Goal: Information Seeking & Learning: Learn about a topic

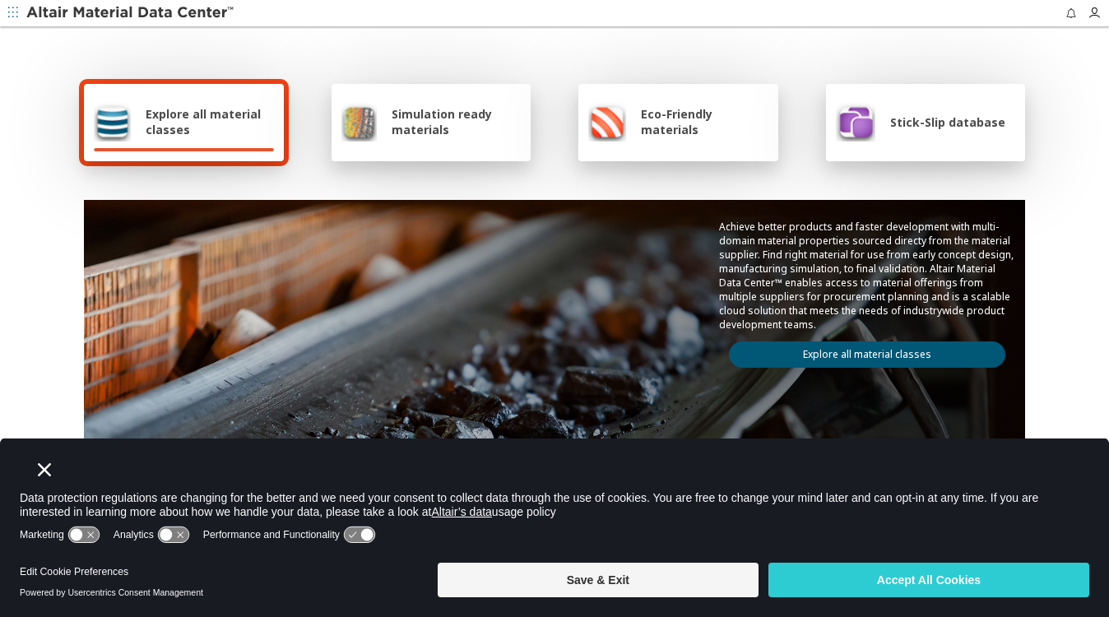
click at [195, 113] on span "Explore all material classes" at bounding box center [210, 121] width 128 height 31
click at [253, 119] on span "Explore all material classes" at bounding box center [210, 121] width 128 height 31
click at [453, 125] on span "Simulation ready materials" at bounding box center [456, 121] width 129 height 31
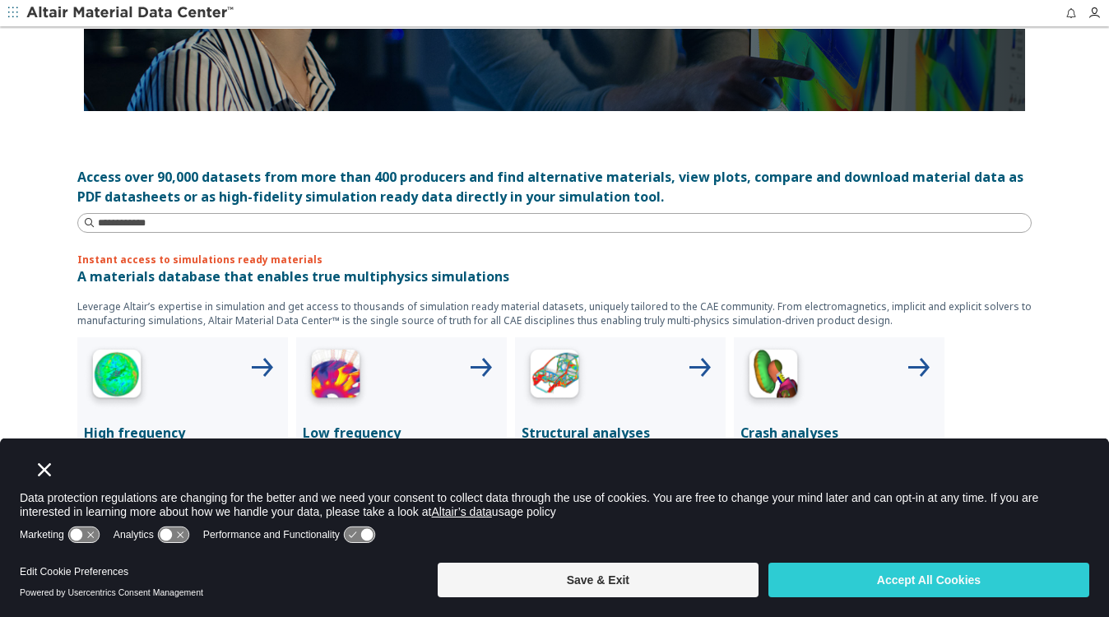
scroll to position [395, 0]
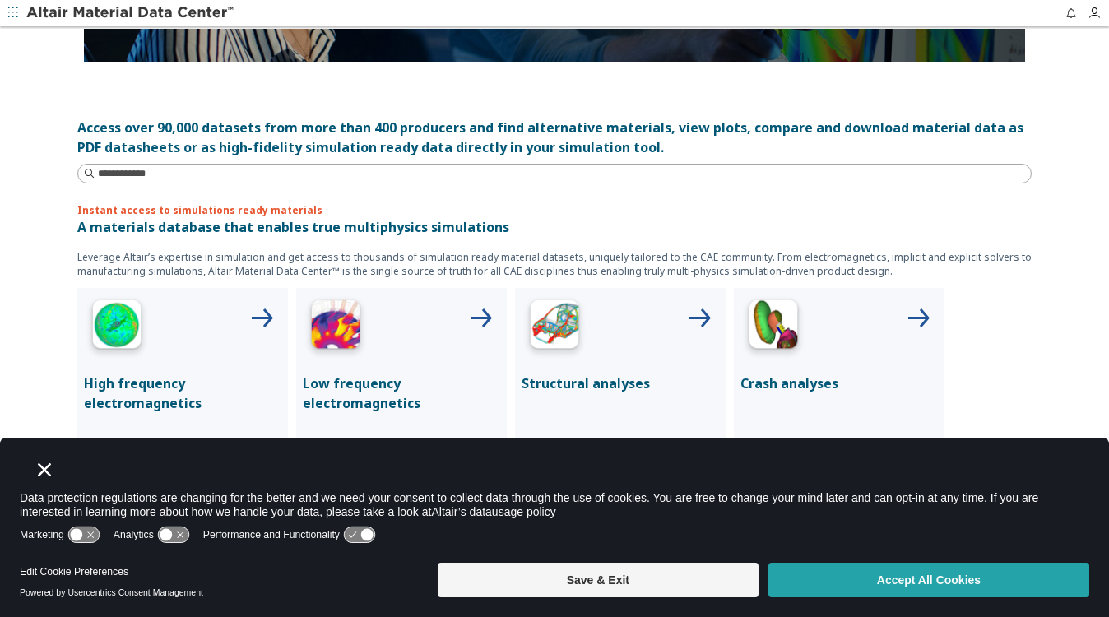
click at [955, 564] on button "Accept All Cookies" at bounding box center [929, 580] width 321 height 35
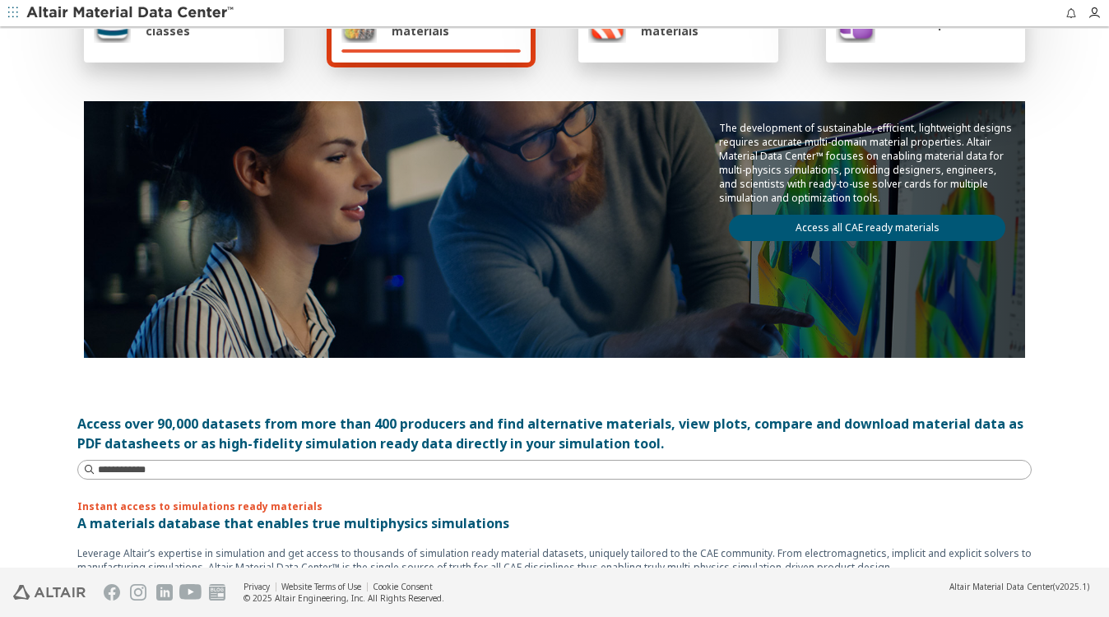
scroll to position [0, 0]
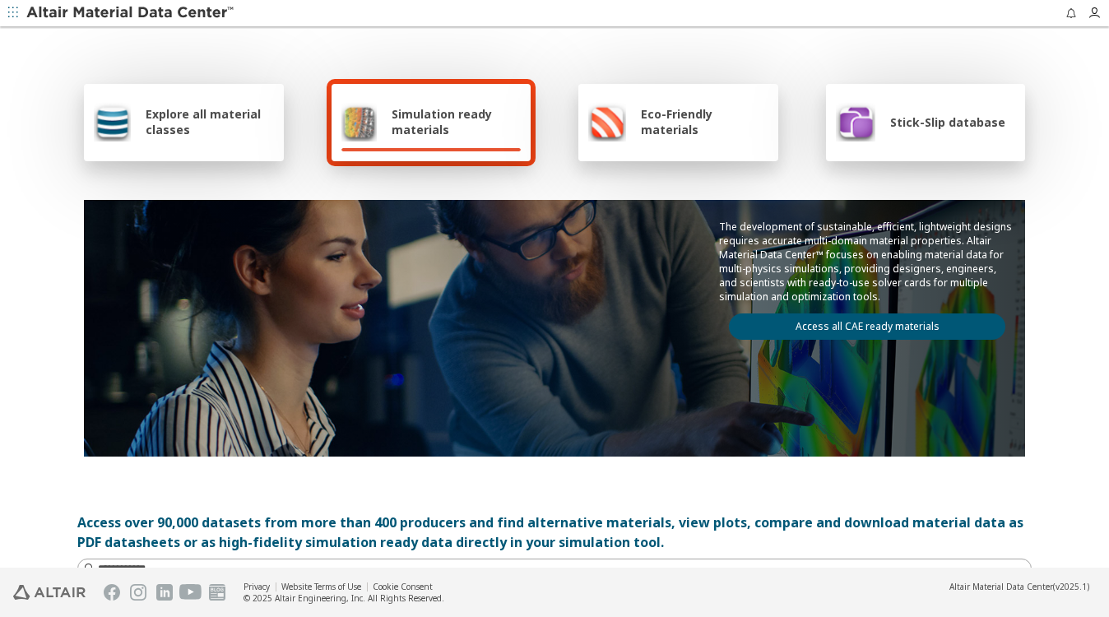
click at [137, 16] on img at bounding box center [131, 13] width 210 height 16
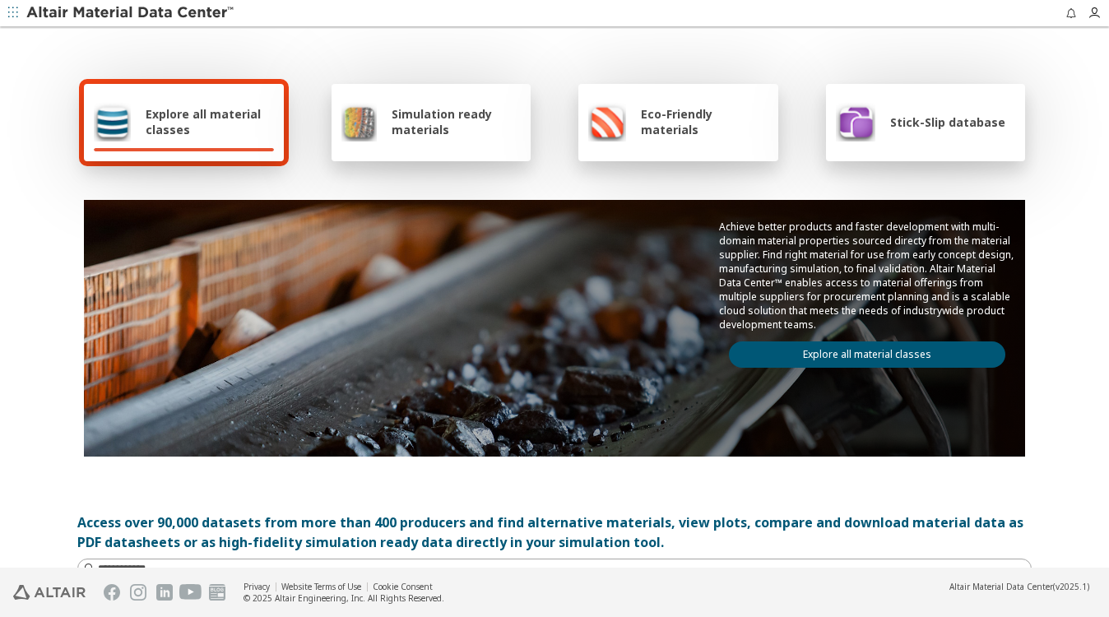
click at [17, 12] on icon "button" at bounding box center [13, 12] width 10 height 10
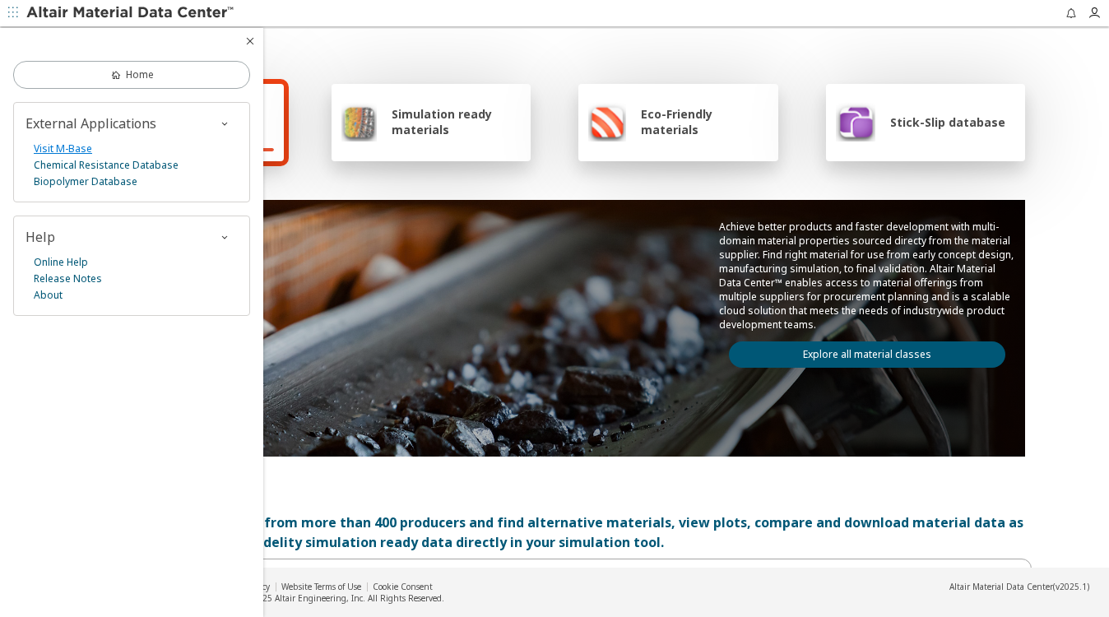
click at [70, 149] on link "Visit M-Base" at bounding box center [63, 149] width 58 height 16
click at [67, 149] on link "Visit M-Base" at bounding box center [63, 149] width 58 height 16
click at [681, 50] on div "Explore all material classes Simulation ready materials Eco-Friendly materials …" at bounding box center [554, 267] width 955 height 477
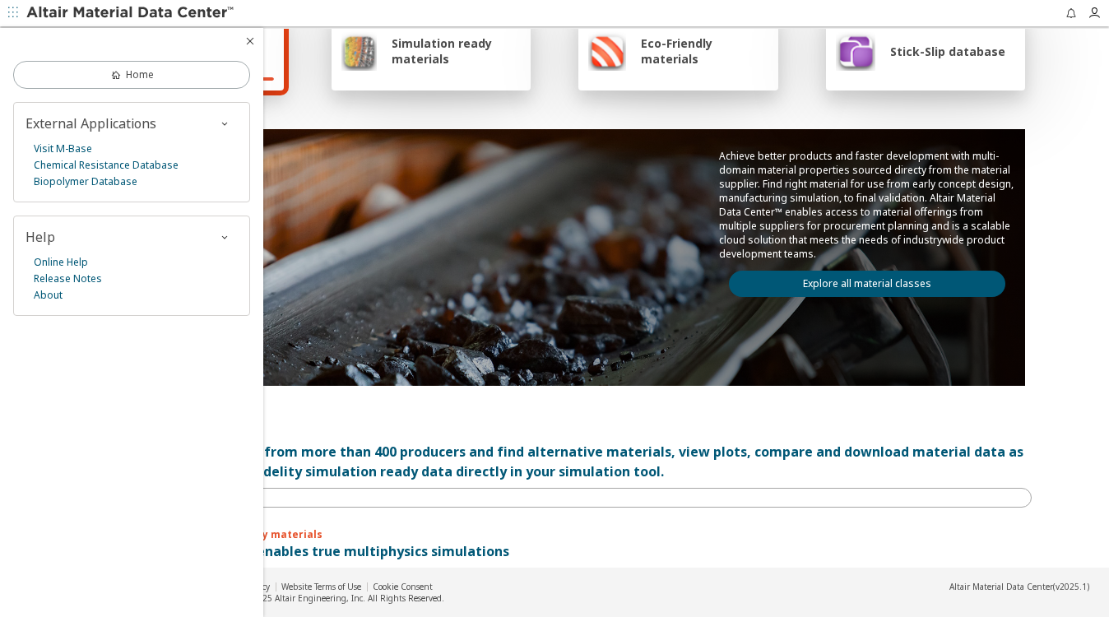
scroll to position [71, 0]
click at [858, 284] on link "Explore all material classes" at bounding box center [867, 284] width 276 height 26
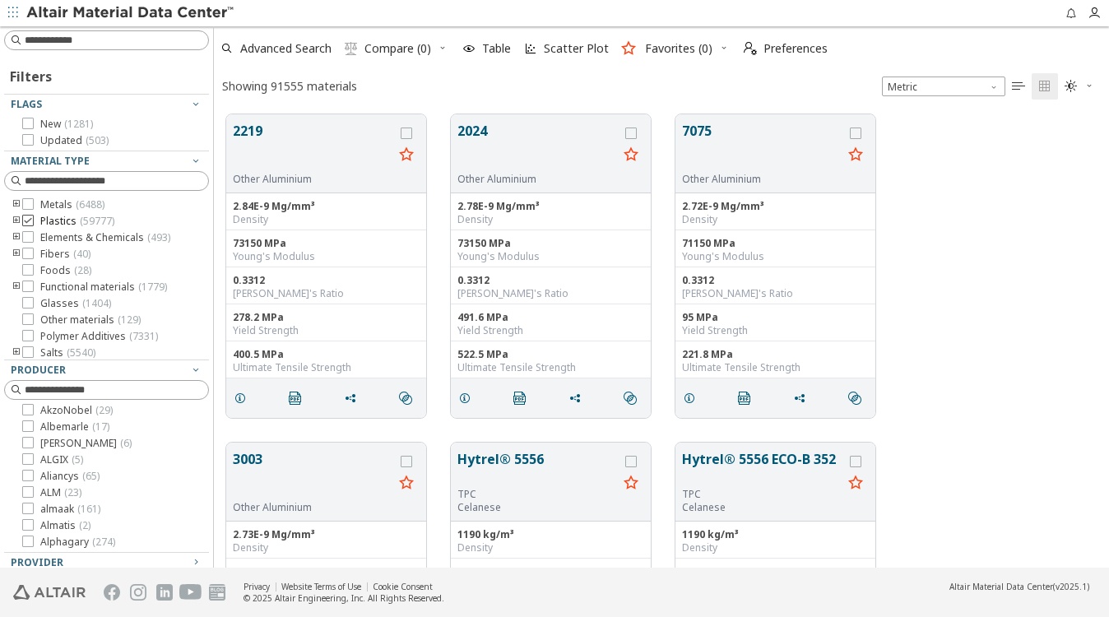
click at [59, 221] on span "Plastics ( 59777 )" at bounding box center [77, 221] width 74 height 13
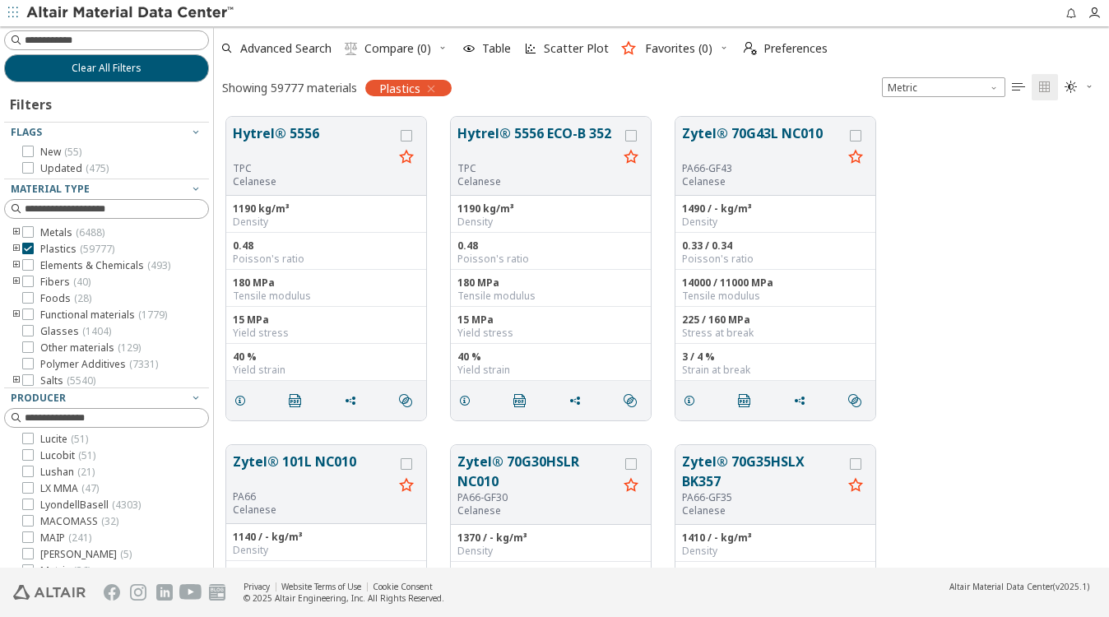
scroll to position [3738, 0]
click at [30, 461] on icon at bounding box center [28, 455] width 12 height 12
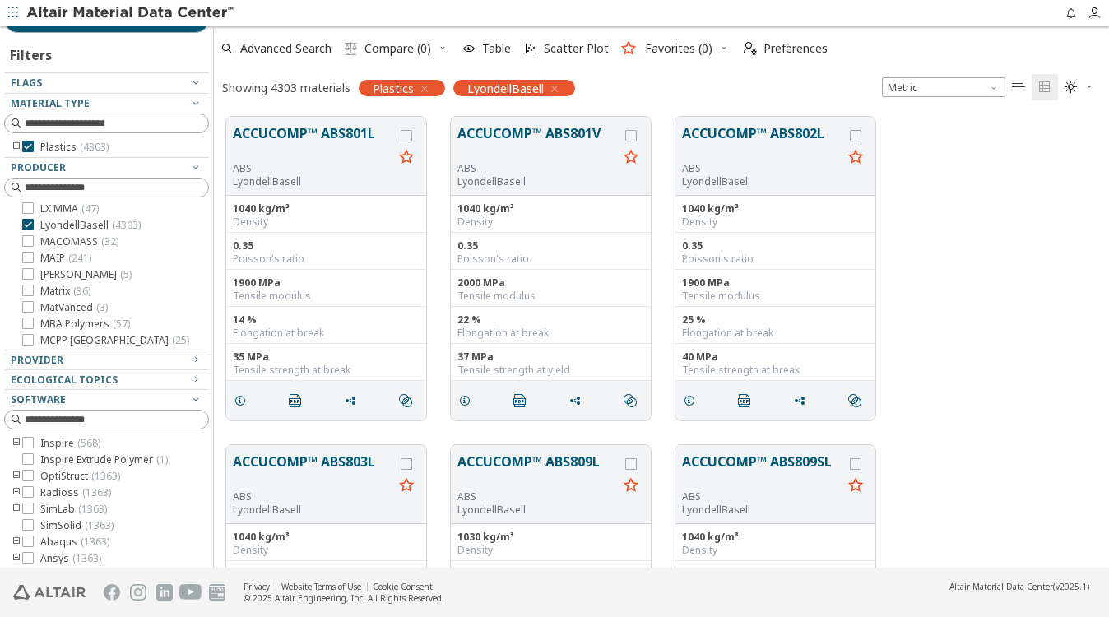
scroll to position [85, 0]
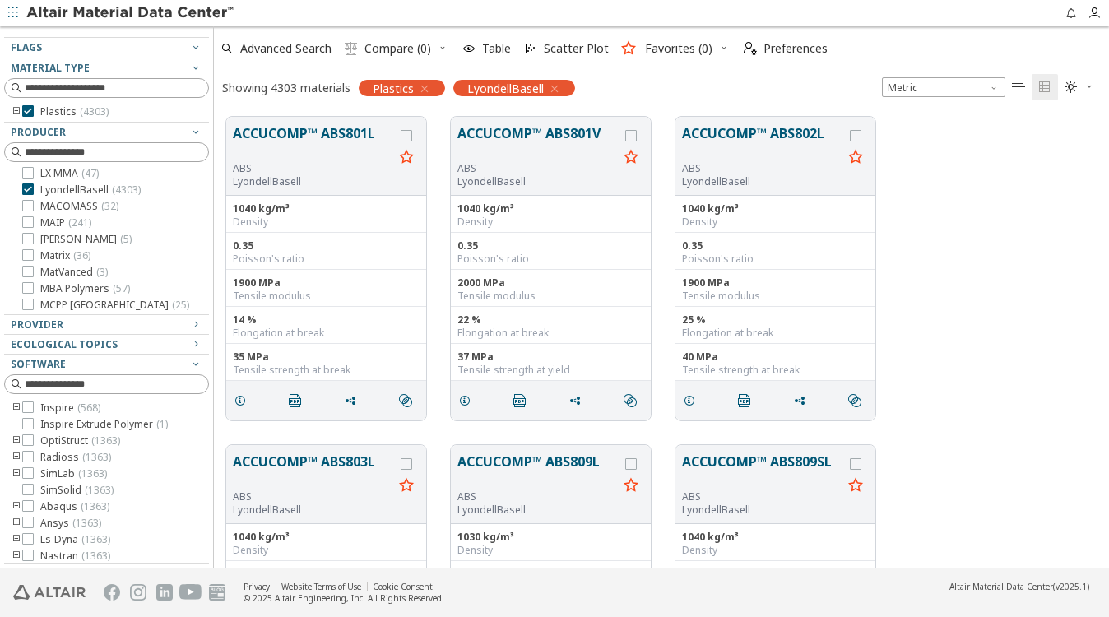
click at [17, 525] on icon "toogle group" at bounding box center [17, 523] width 12 height 13
click at [18, 522] on icon "toogle group" at bounding box center [17, 523] width 12 height 13
click at [54, 504] on icon at bounding box center [53, 503] width 12 height 12
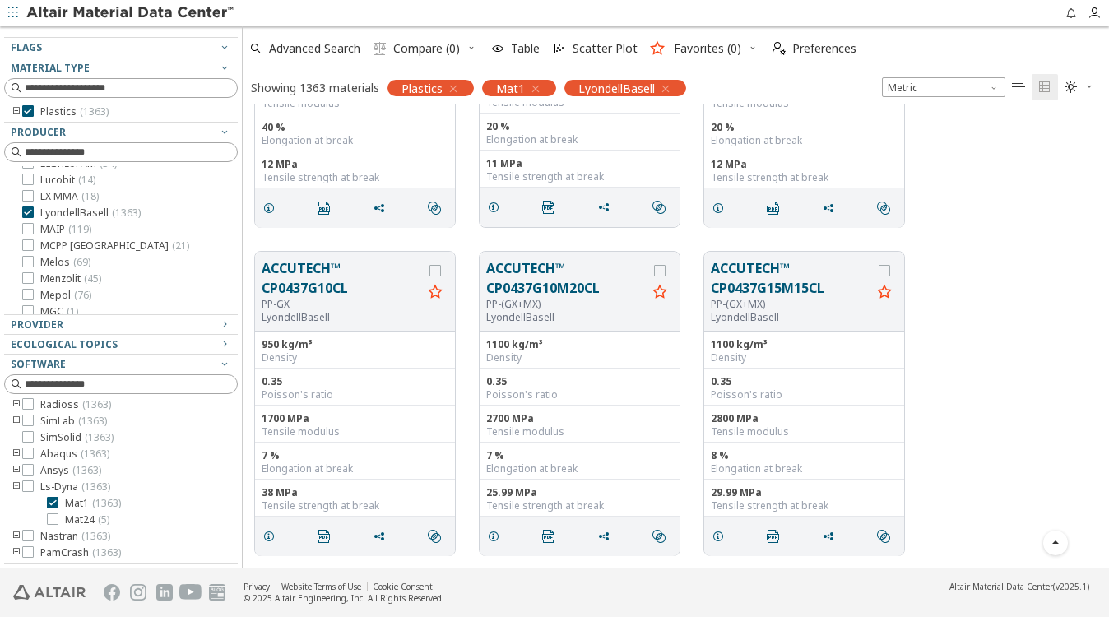
scroll to position [449, 853]
drag, startPoint x: 199, startPoint y: 106, endPoint x: 243, endPoint y: 107, distance: 43.6
click at [243, 107] on div "Clear All Filters Filters Flags Material Type Plastics ( 1363 ) Producer 3D Sys…" at bounding box center [554, 296] width 1109 height 541
drag, startPoint x: 234, startPoint y: 152, endPoint x: 248, endPoint y: 31, distance: 121.8
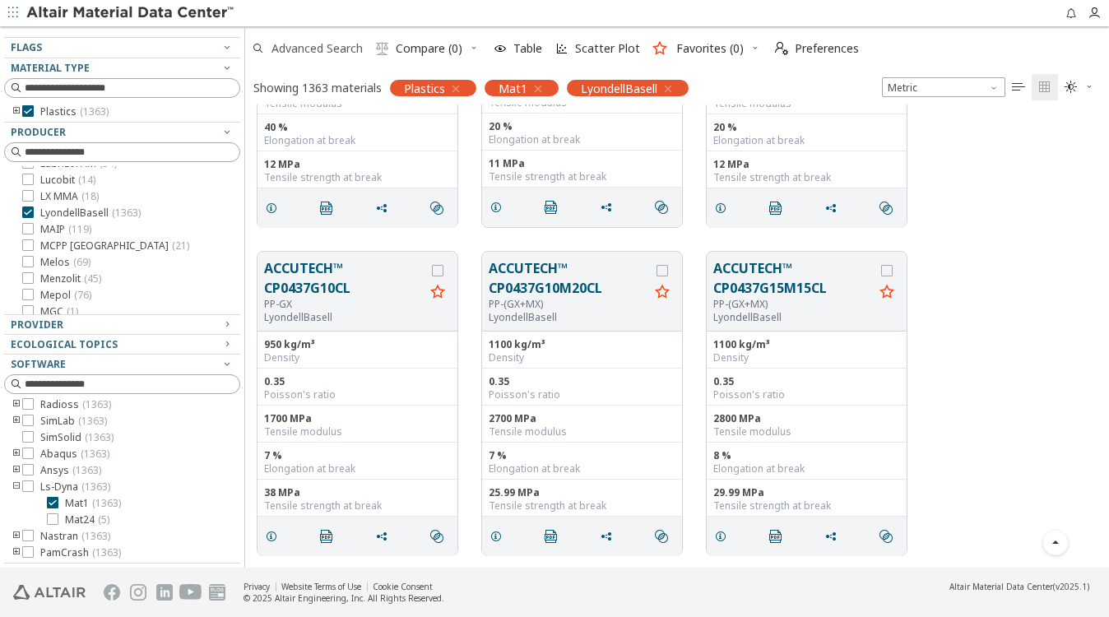
click at [248, 31] on div "Clear All Filters Filters Flags Material Type Plastics ( 1363 ) Producer 3D Sys…" at bounding box center [554, 296] width 1109 height 541
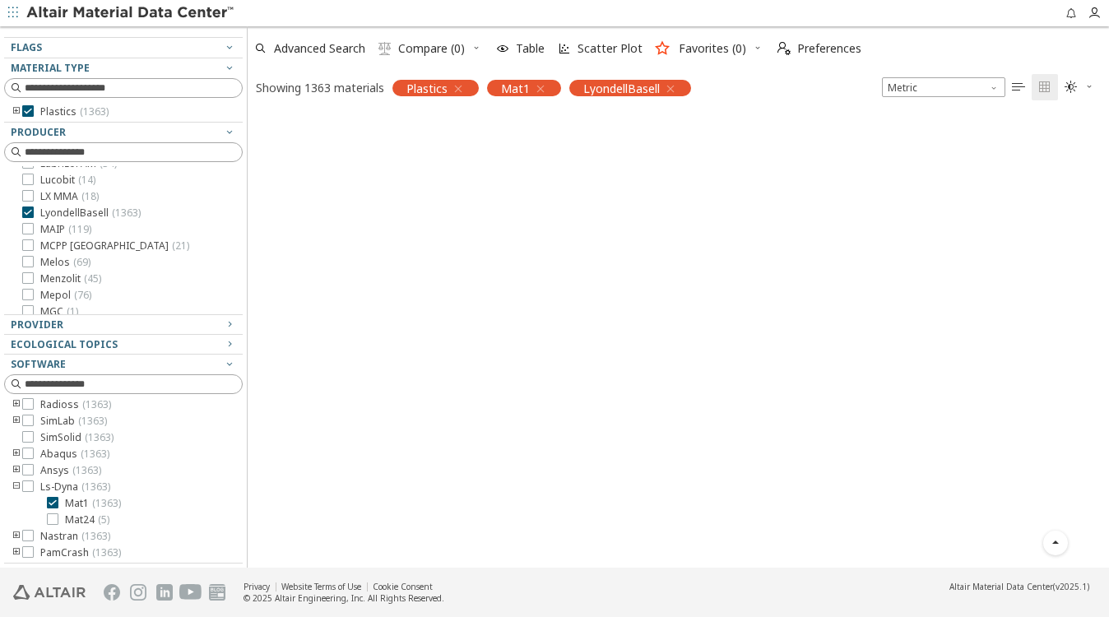
scroll to position [0, 0]
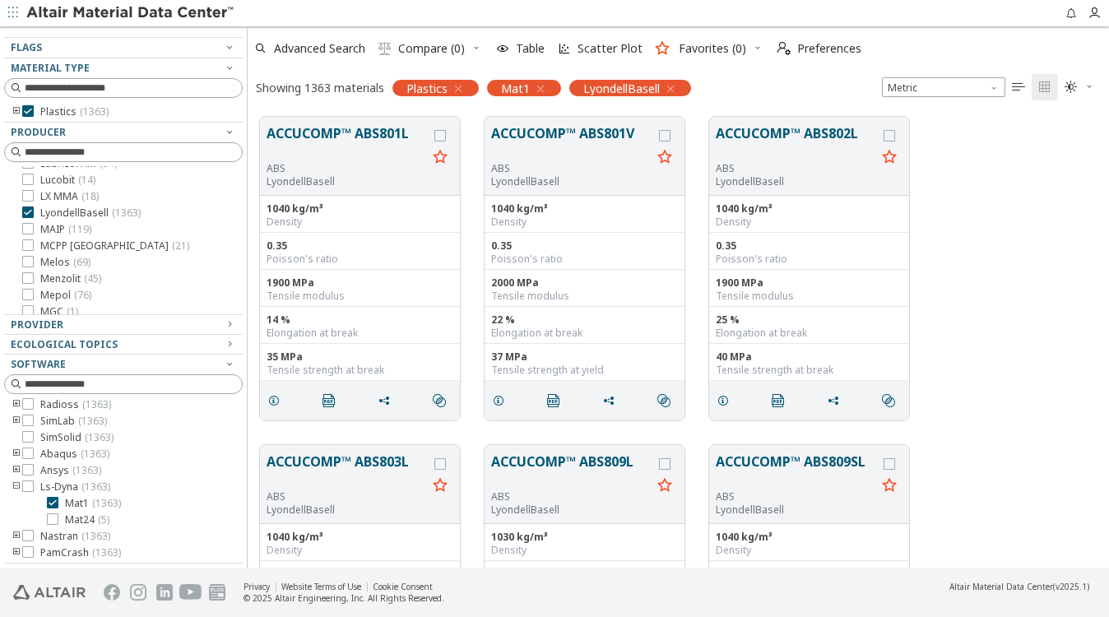
click at [64, 51] on div at bounding box center [119, 53] width 230 height 8
click at [223, 47] on icon "button" at bounding box center [229, 46] width 13 height 13
click at [223, 47] on icon "button" at bounding box center [229, 47] width 13 height 13
click at [297, 48] on span "Advanced Search" at bounding box center [319, 49] width 91 height 12
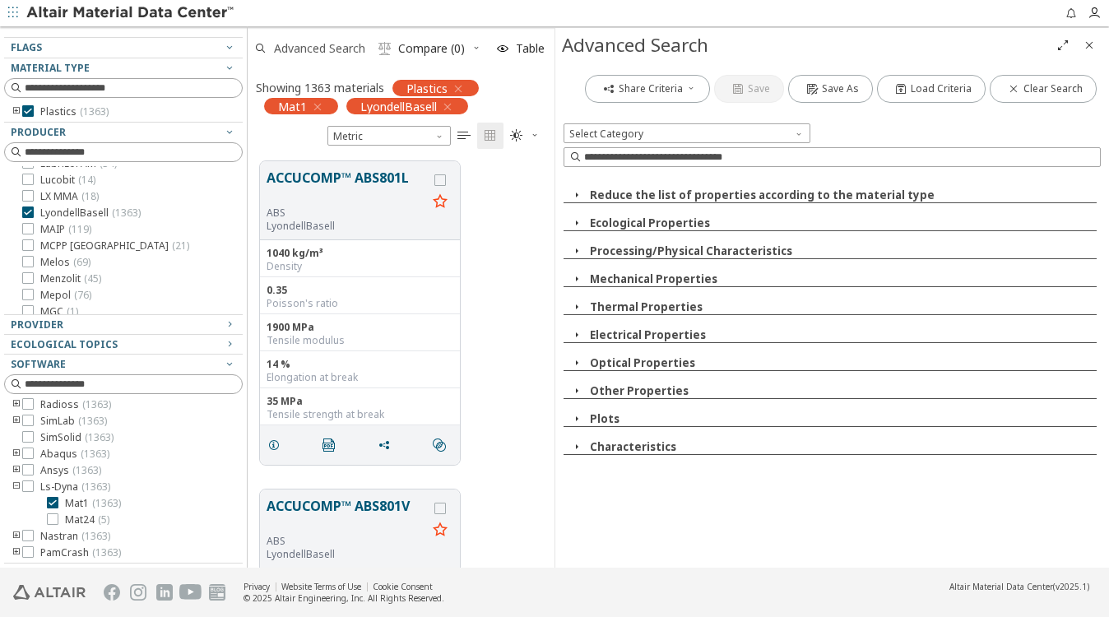
scroll to position [405, 293]
click at [297, 49] on span "Advanced Search" at bounding box center [319, 49] width 91 height 12
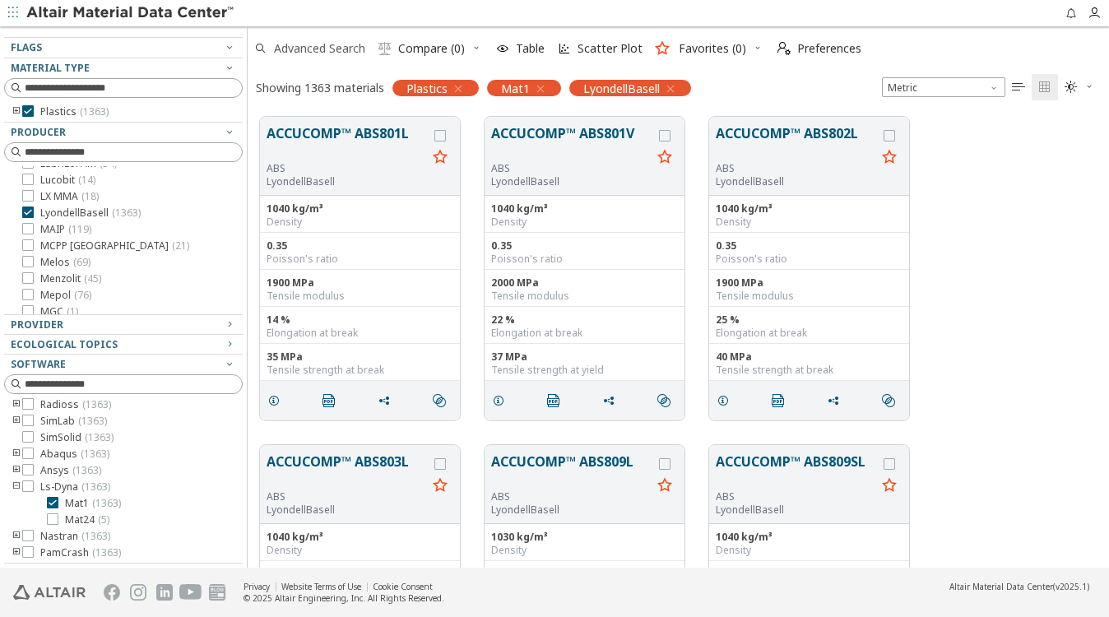
click at [265, 44] on icon "button" at bounding box center [260, 48] width 13 height 13
